Goal: Task Accomplishment & Management: Use online tool/utility

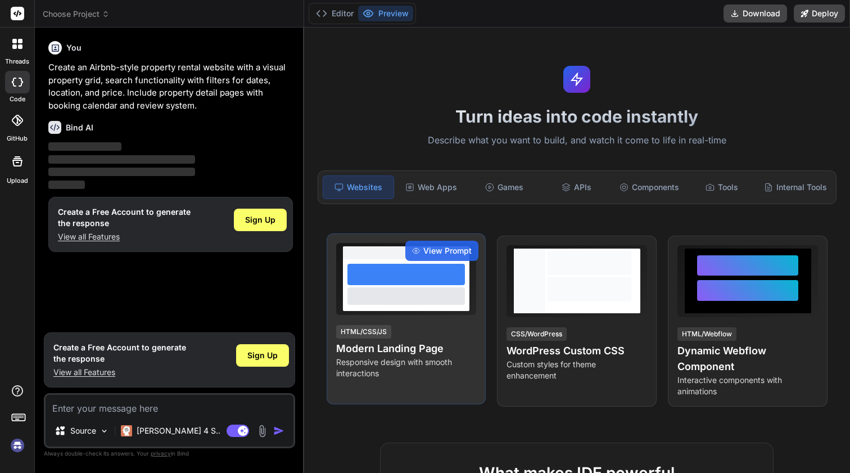
click at [398, 296] on div at bounding box center [405, 295] width 117 height 17
click at [397, 296] on div at bounding box center [405, 295] width 117 height 17
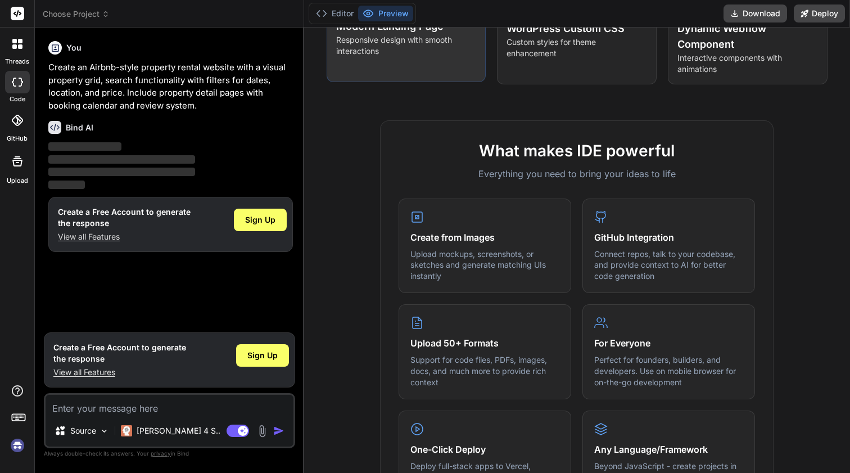
scroll to position [392, 0]
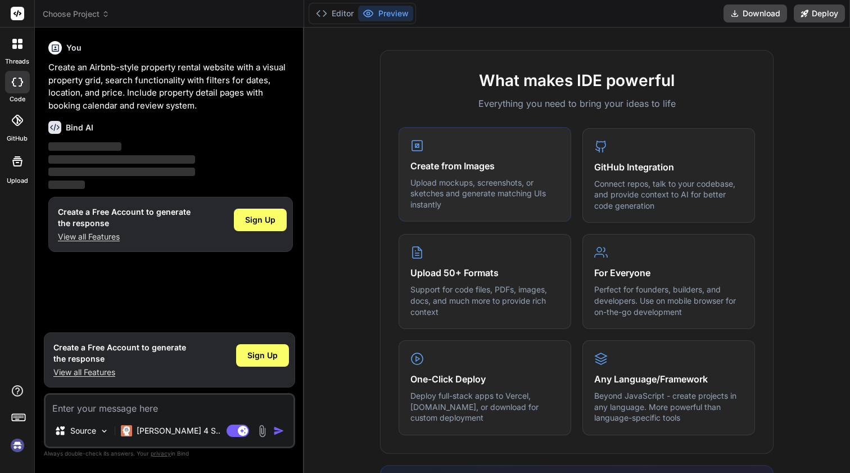
click at [455, 171] on h4 "Create from Images" at bounding box center [484, 165] width 149 height 13
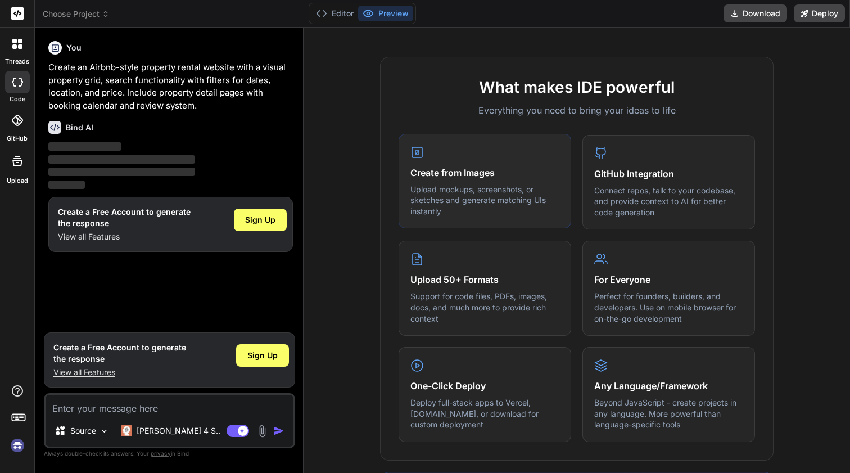
scroll to position [391, 0]
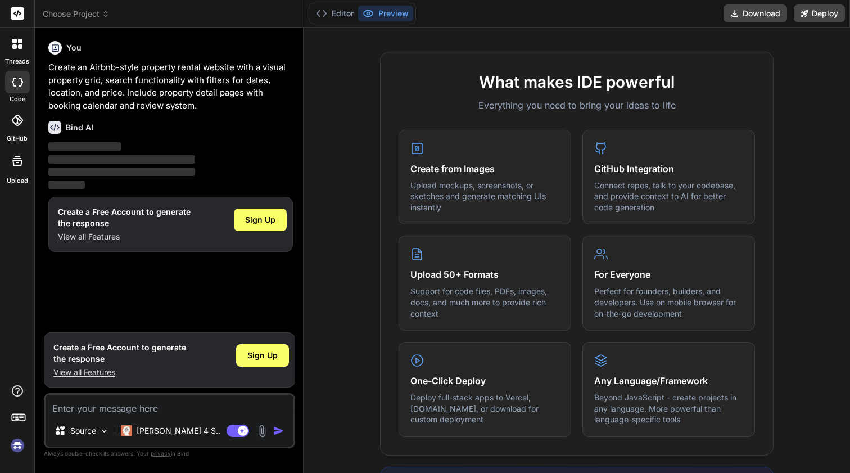
click at [22, 123] on icon at bounding box center [17, 120] width 11 height 11
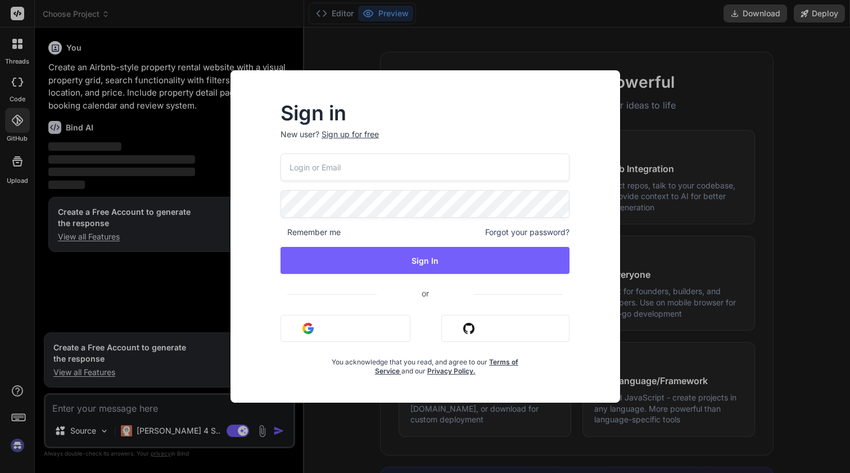
click at [19, 54] on div "Sign in New user? Sign up for free Remember me Forgot your password? Sign In or…" at bounding box center [425, 236] width 850 height 473
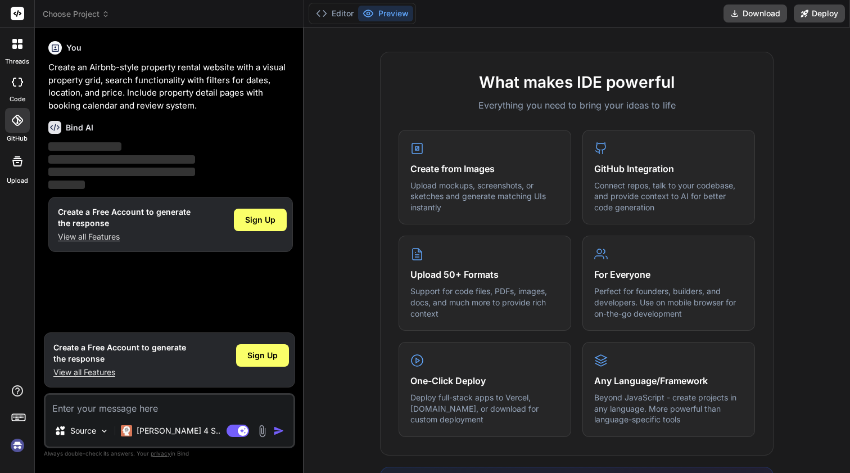
click at [19, 54] on div at bounding box center [18, 44] width 24 height 24
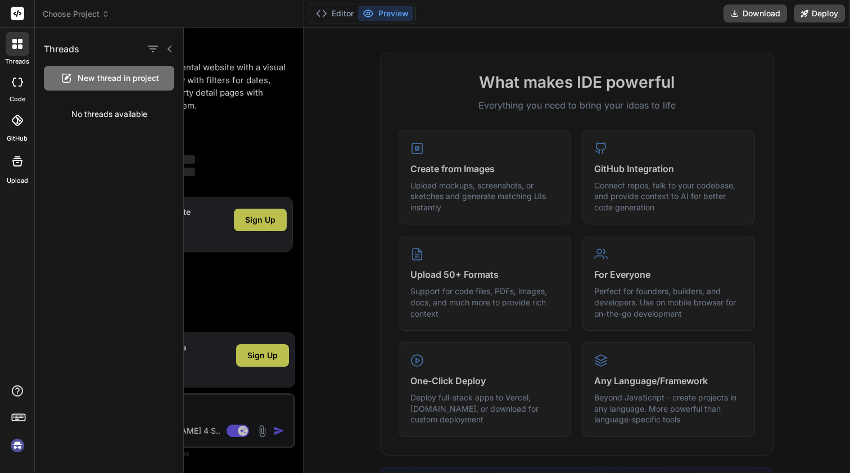
click at [26, 14] on div at bounding box center [17, 14] width 34 height 28
click at [16, 16] on rect at bounding box center [17, 13] width 13 height 13
click at [17, 79] on icon at bounding box center [17, 82] width 11 height 9
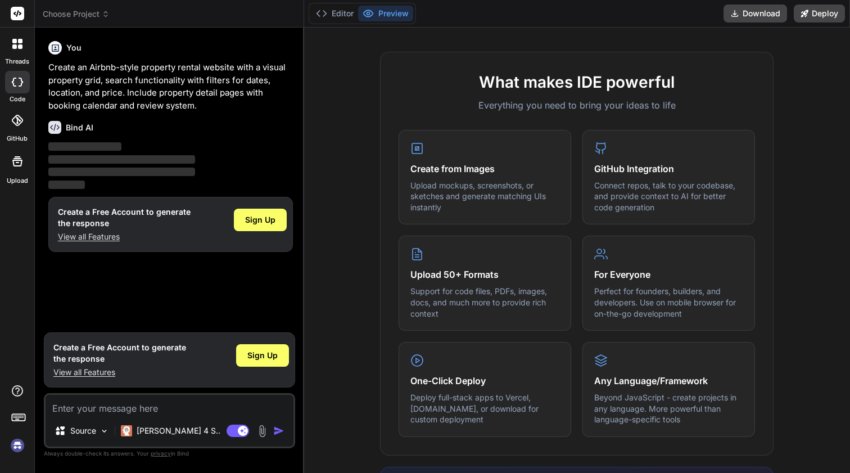
click at [13, 164] on icon at bounding box center [17, 161] width 10 height 10
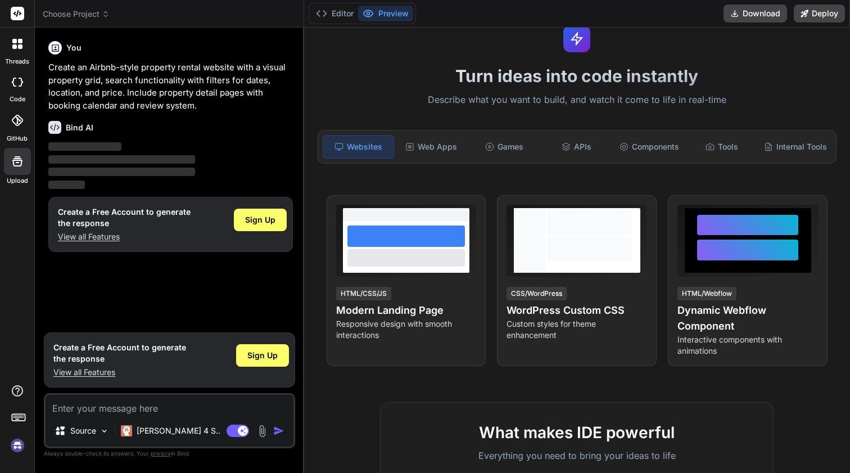
scroll to position [49, 0]
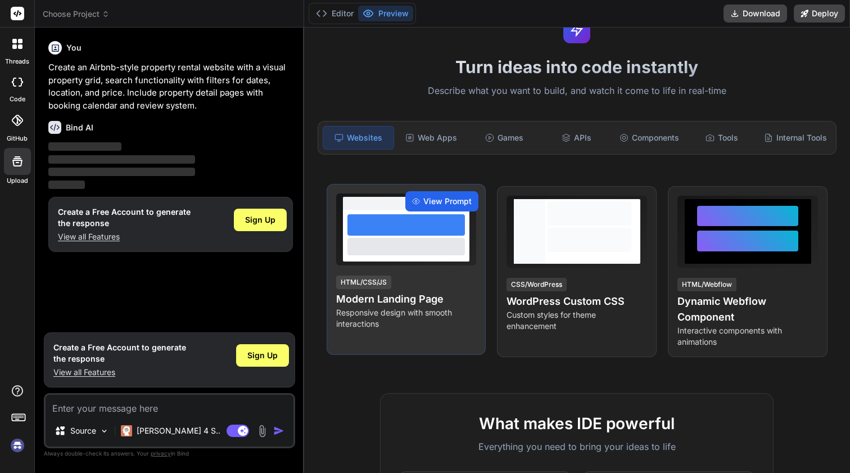
click at [430, 200] on span "View Prompt" at bounding box center [447, 201] width 48 height 11
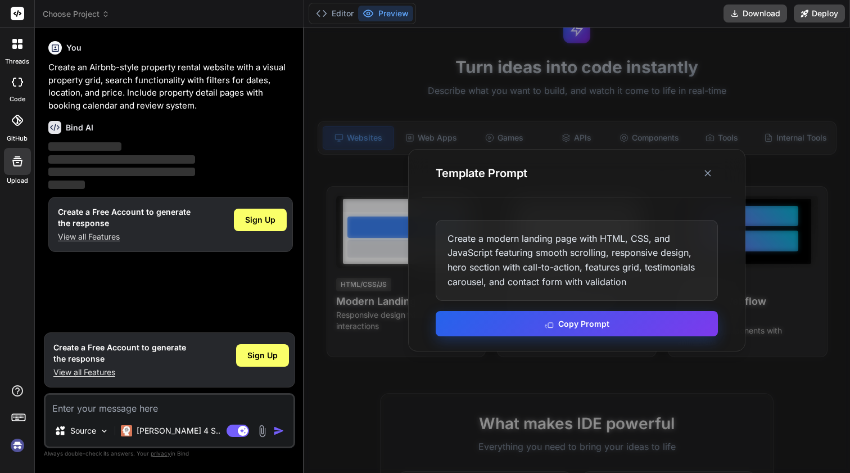
click at [590, 321] on button "Copy Prompt" at bounding box center [577, 323] width 282 height 25
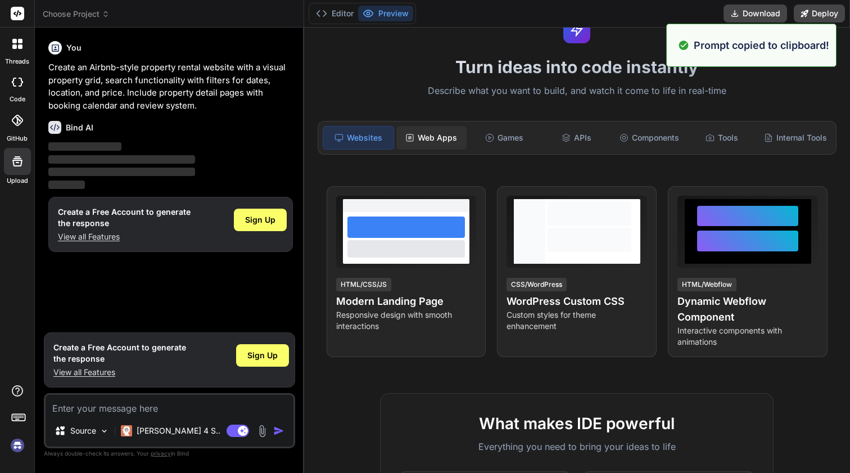
click at [446, 138] on div "Web Apps" at bounding box center [431, 138] width 70 height 24
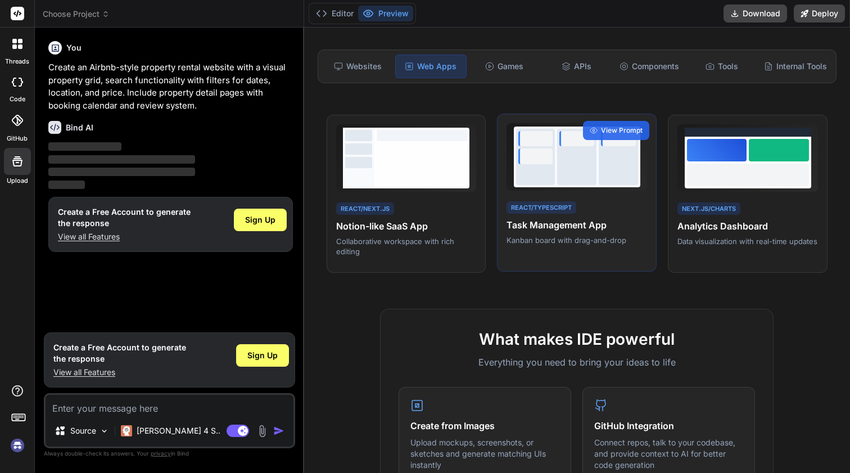
scroll to position [0, 0]
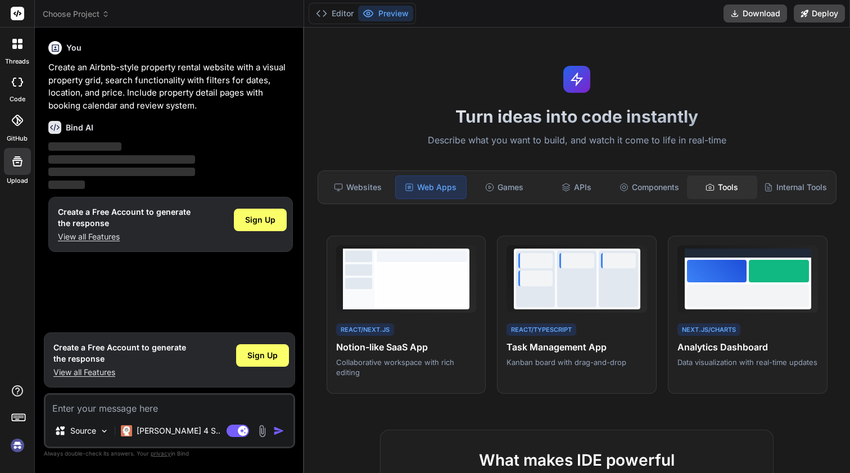
click at [725, 193] on div "Tools" at bounding box center [722, 187] width 70 height 24
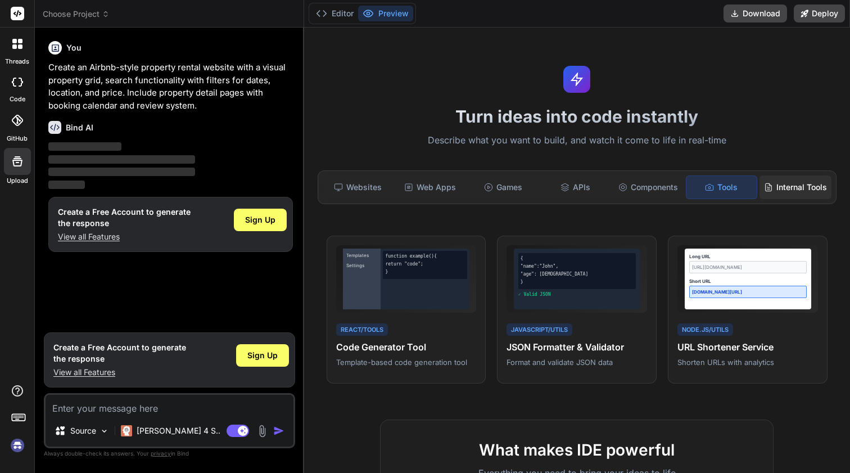
click at [778, 182] on div "Internal Tools" at bounding box center [796, 187] width 72 height 24
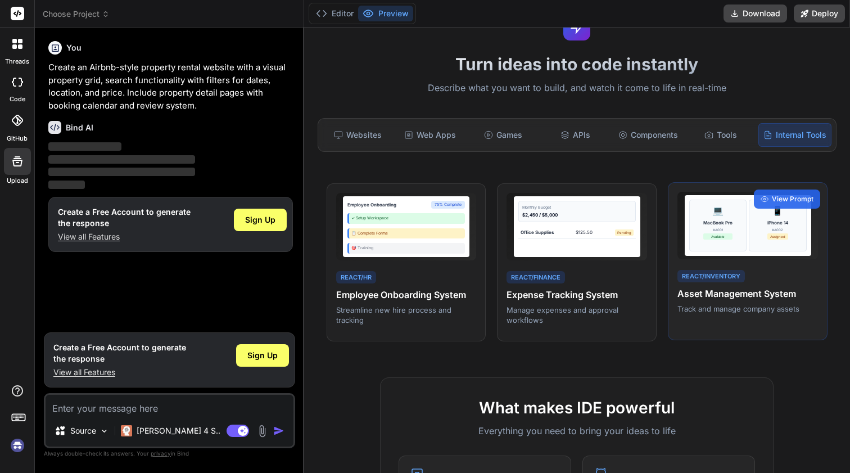
scroll to position [53, 0]
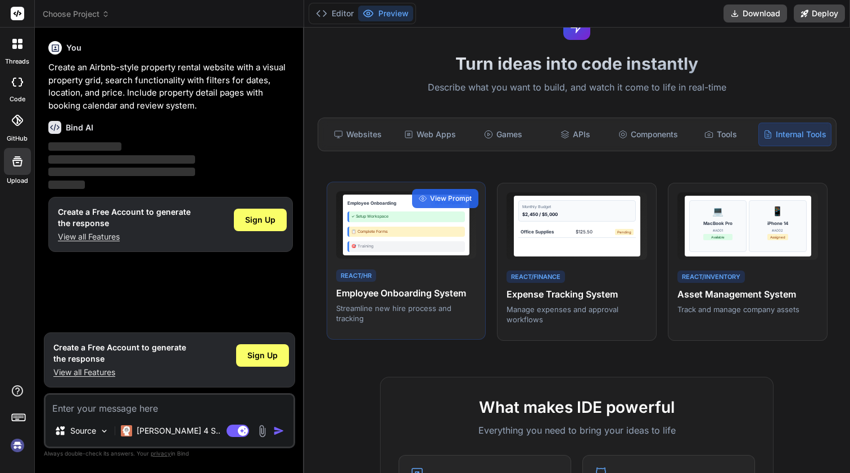
click at [385, 251] on div "🎯 Training" at bounding box center [405, 246] width 117 height 11
click at [446, 198] on span "View Prompt" at bounding box center [451, 198] width 42 height 10
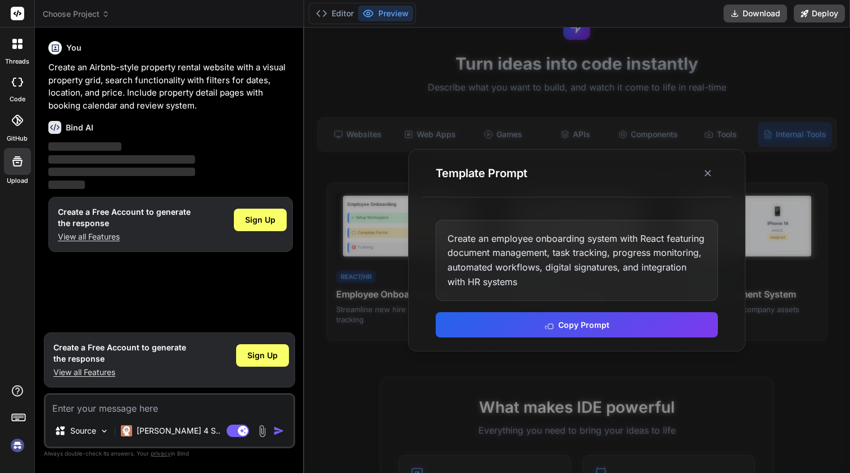
click at [435, 359] on div at bounding box center [577, 250] width 546 height 445
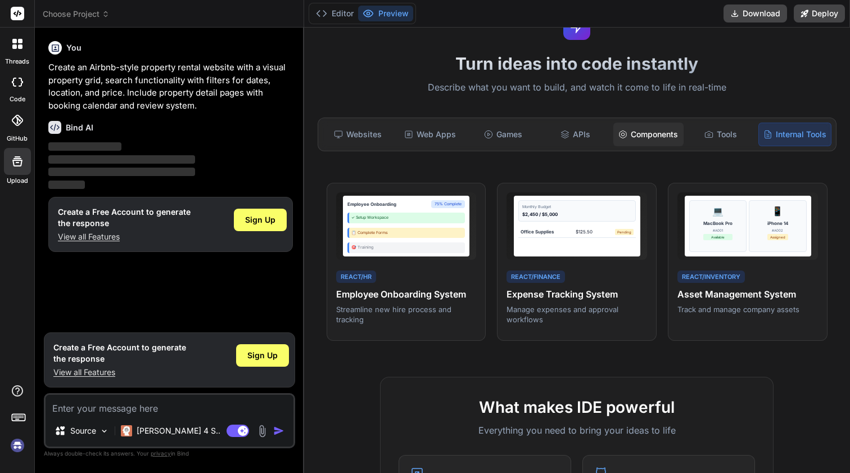
scroll to position [0, 0]
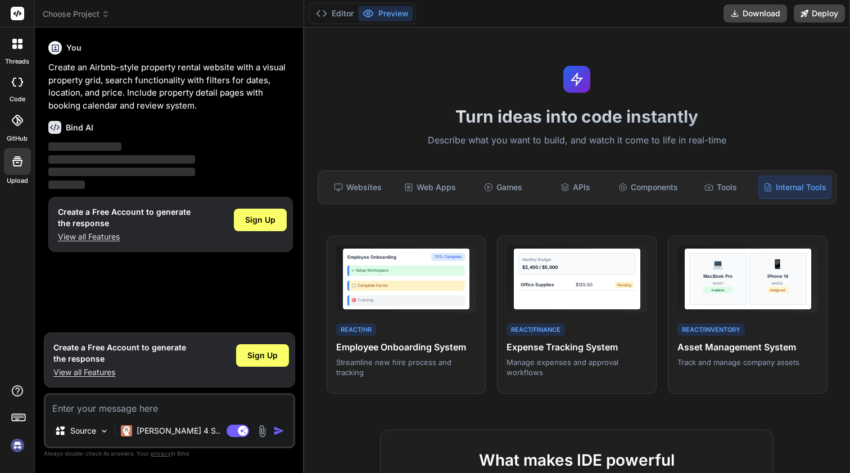
click at [575, 84] on icon at bounding box center [577, 79] width 14 height 14
click at [343, 13] on button "Editor" at bounding box center [334, 14] width 47 height 16
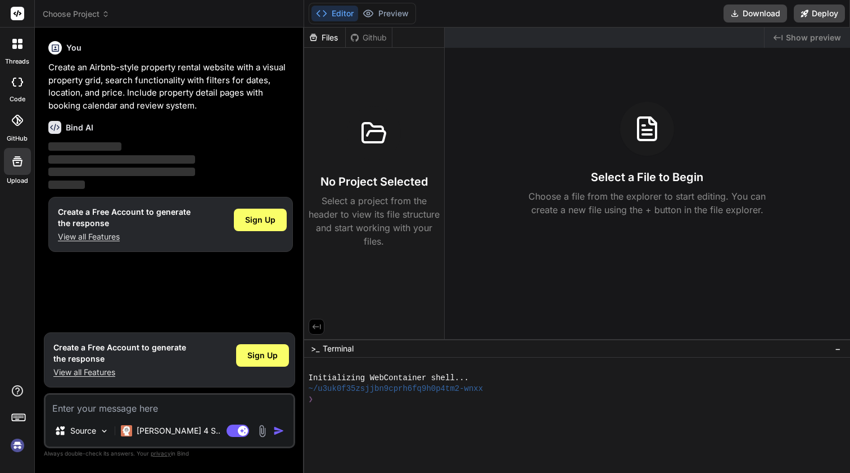
click at [20, 54] on div at bounding box center [18, 44] width 24 height 24
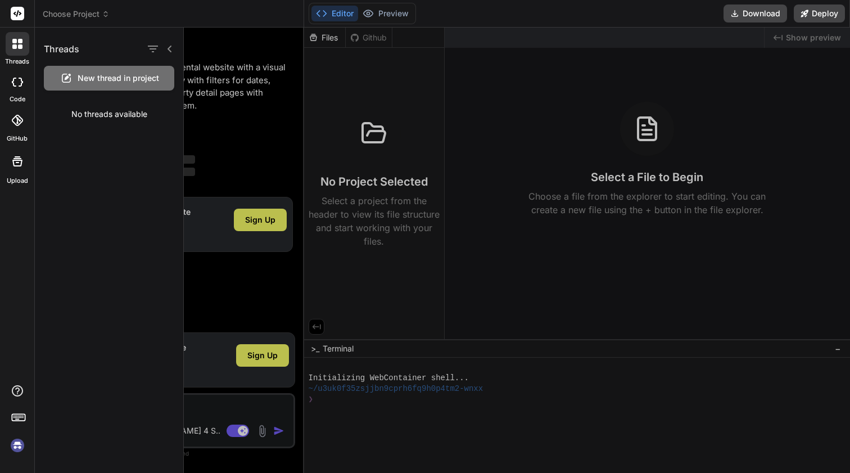
click at [17, 84] on icon at bounding box center [17, 82] width 11 height 9
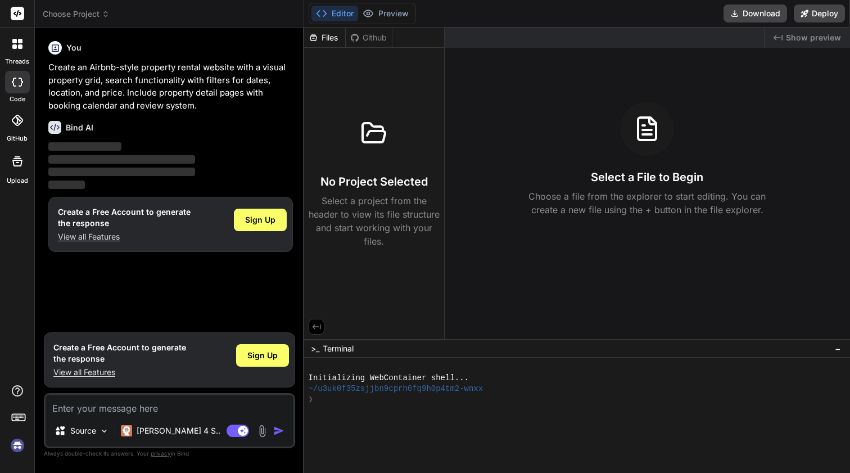
click at [16, 123] on icon at bounding box center [16, 120] width 11 height 11
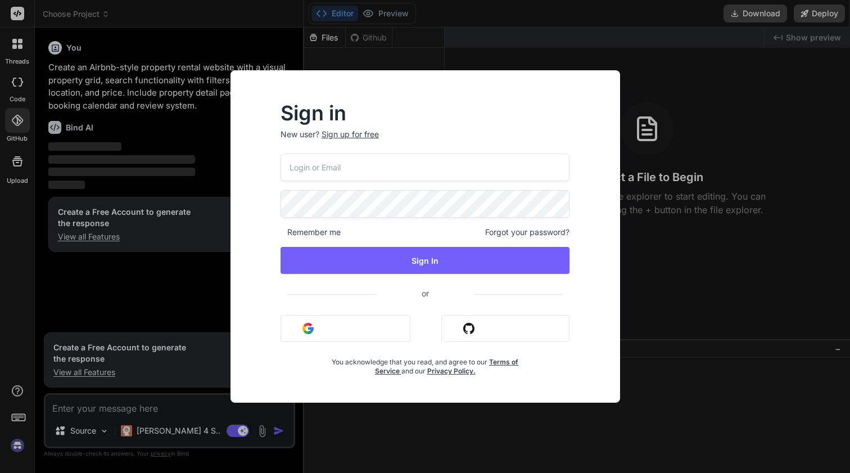
click at [15, 165] on div "Sign in New user? Sign up for free Remember me Forgot your password? Sign In or…" at bounding box center [425, 236] width 850 height 473
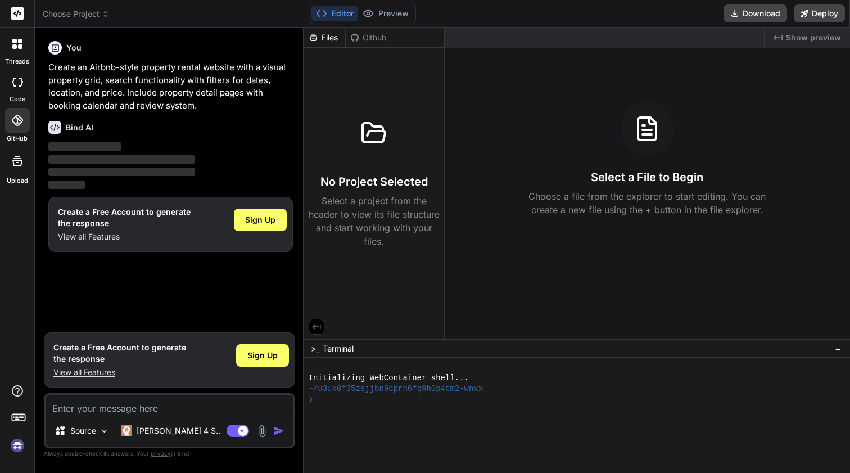
click at [58, 14] on span "Choose Project" at bounding box center [76, 13] width 67 height 11
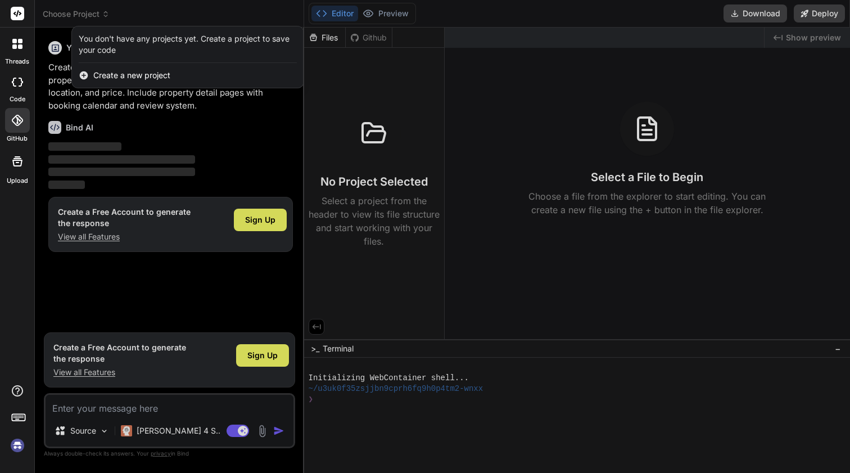
click at [16, 81] on icon at bounding box center [17, 82] width 11 height 9
type textarea "x"
click at [10, 124] on div at bounding box center [17, 120] width 25 height 25
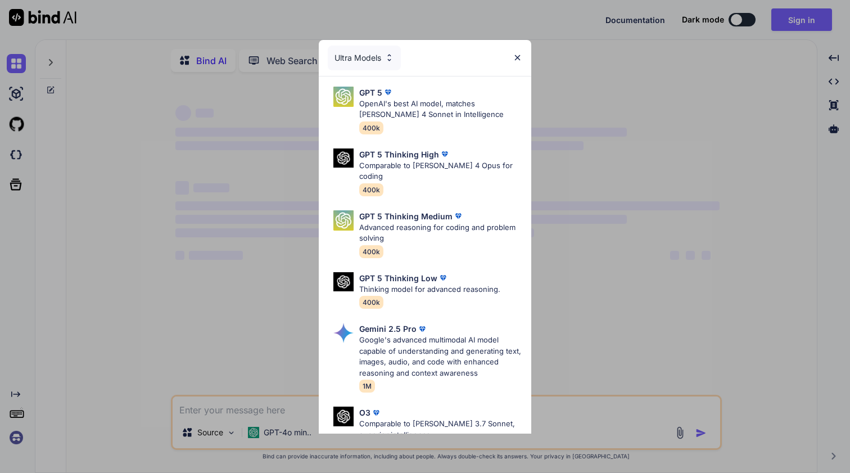
click at [516, 56] on img at bounding box center [518, 58] width 10 height 10
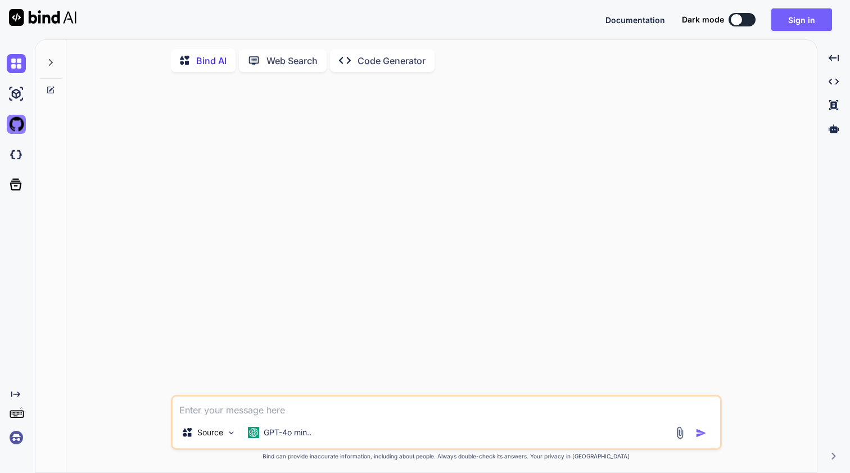
click at [13, 123] on img at bounding box center [16, 124] width 19 height 19
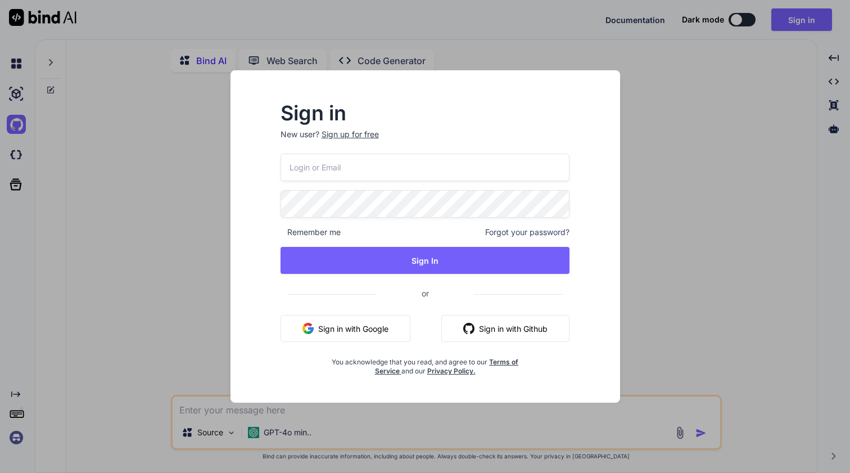
click at [13, 93] on div "Sign in New user? Sign up for free Remember me Forgot your password? Sign In or…" at bounding box center [425, 236] width 850 height 473
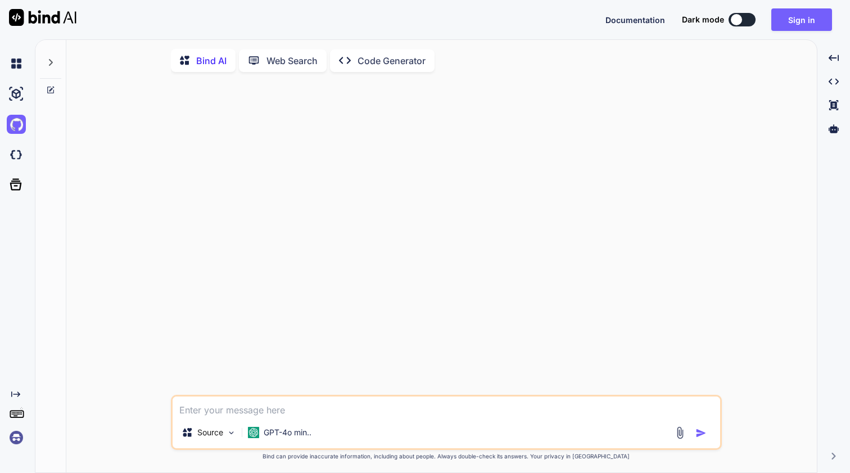
type textarea "x"
